Goal: Find specific page/section: Find specific page/section

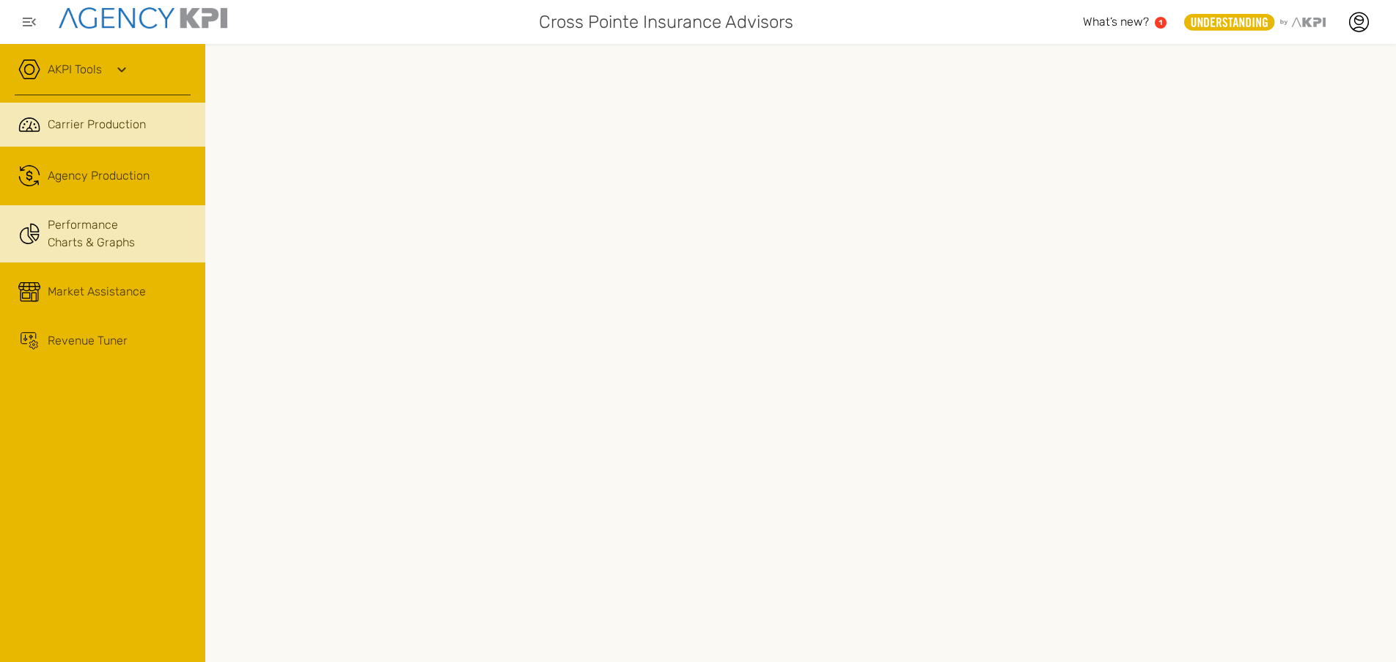
click at [78, 238] on link "Performance Charts & Graphs" at bounding box center [102, 233] width 205 height 57
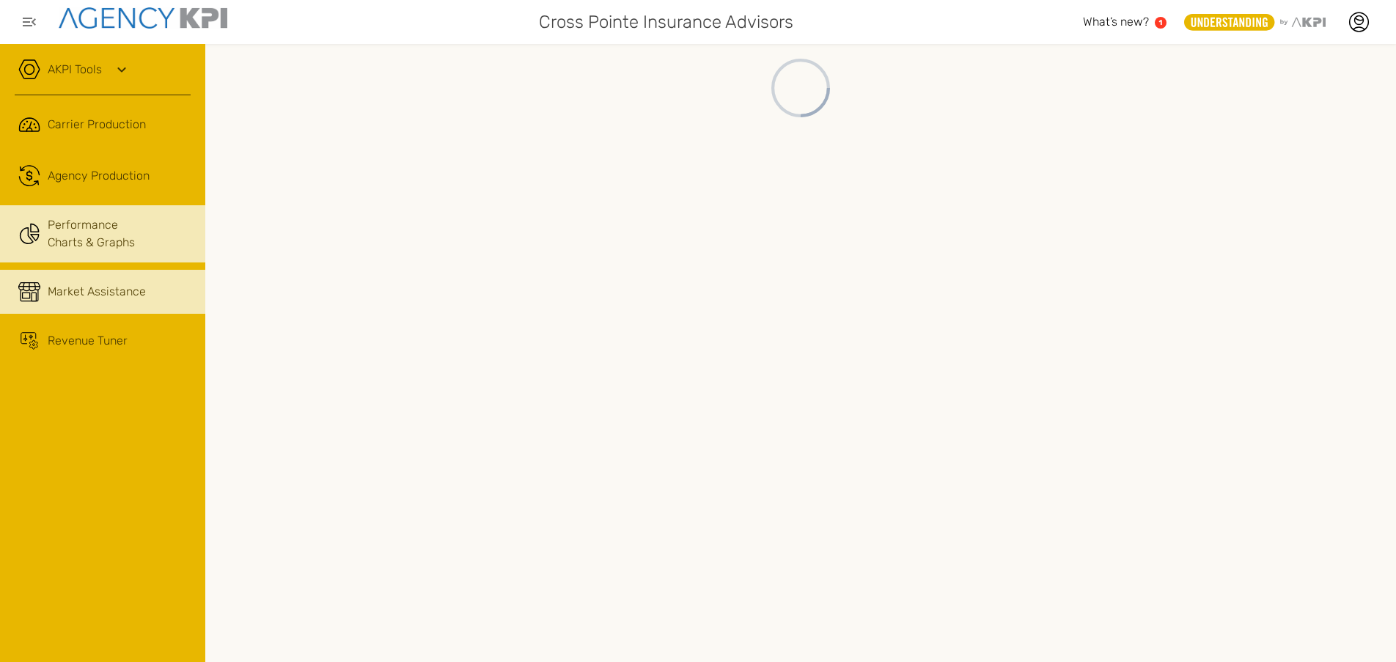
click at [72, 292] on span "Market Assistance" at bounding box center [97, 292] width 98 height 18
